Goal: Check status: Check status

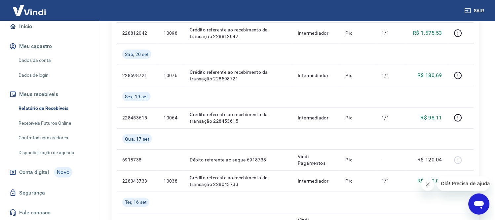
scroll to position [147, 0]
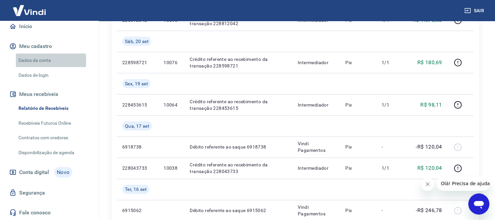
click at [40, 61] on link "Dados da conta" at bounding box center [53, 61] width 75 height 14
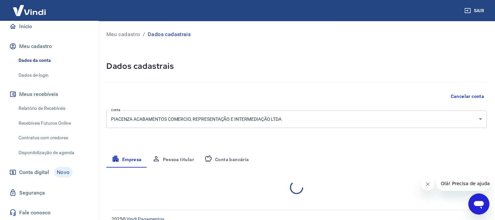
select select "SP"
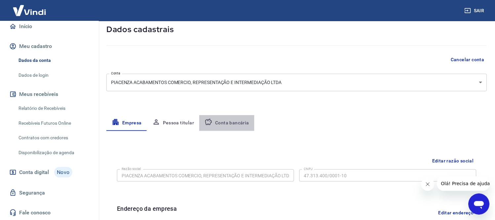
click at [229, 125] on button "Conta bancária" at bounding box center [226, 123] width 55 height 16
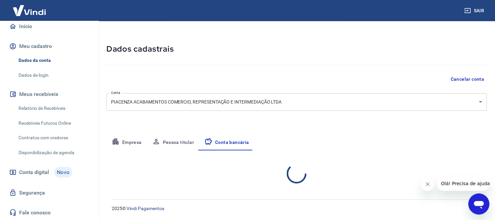
select select "1"
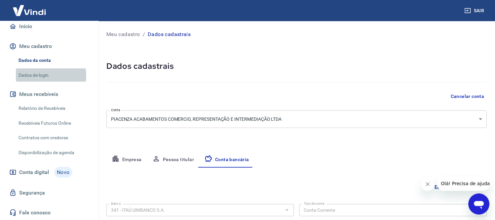
click at [35, 76] on link "Dados de login" at bounding box center [53, 75] width 75 height 14
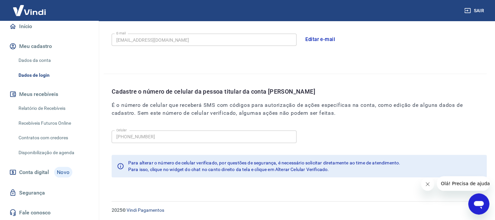
scroll to position [203, 0]
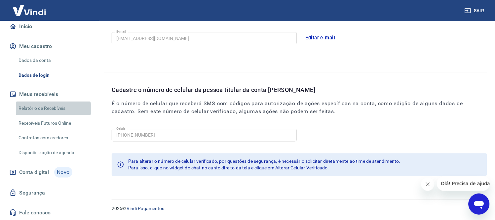
click at [53, 111] on link "Relatório de Recebíveis" at bounding box center [53, 108] width 75 height 14
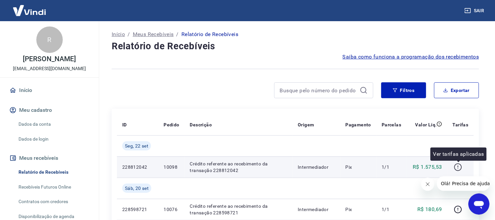
click at [458, 167] on icon "button" at bounding box center [458, 167] width 8 height 8
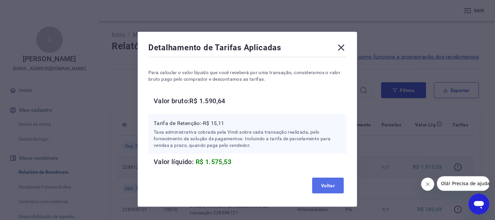
click at [334, 187] on button "Voltar" at bounding box center [328, 185] width 32 height 16
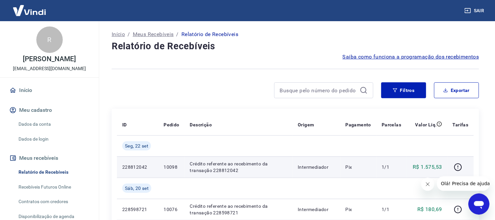
click at [210, 88] on div at bounding box center [243, 90] width 262 height 16
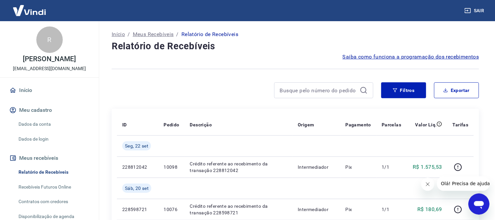
click at [198, 84] on div at bounding box center [243, 90] width 262 height 16
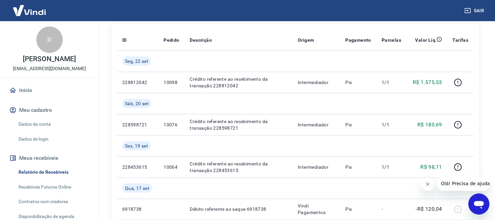
scroll to position [110, 0]
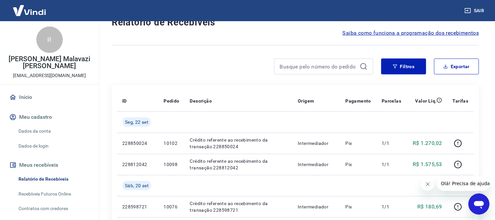
scroll to position [37, 0]
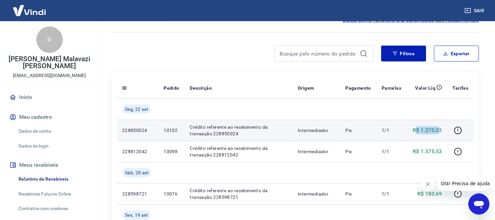
drag, startPoint x: 418, startPoint y: 127, endPoint x: 440, endPoint y: 127, distance: 21.5
click at [440, 127] on p "R$ 1.270,02" at bounding box center [427, 130] width 29 height 8
click at [331, 130] on p "Intermediador" at bounding box center [316, 130] width 37 height 7
